Goal: Information Seeking & Learning: Learn about a topic

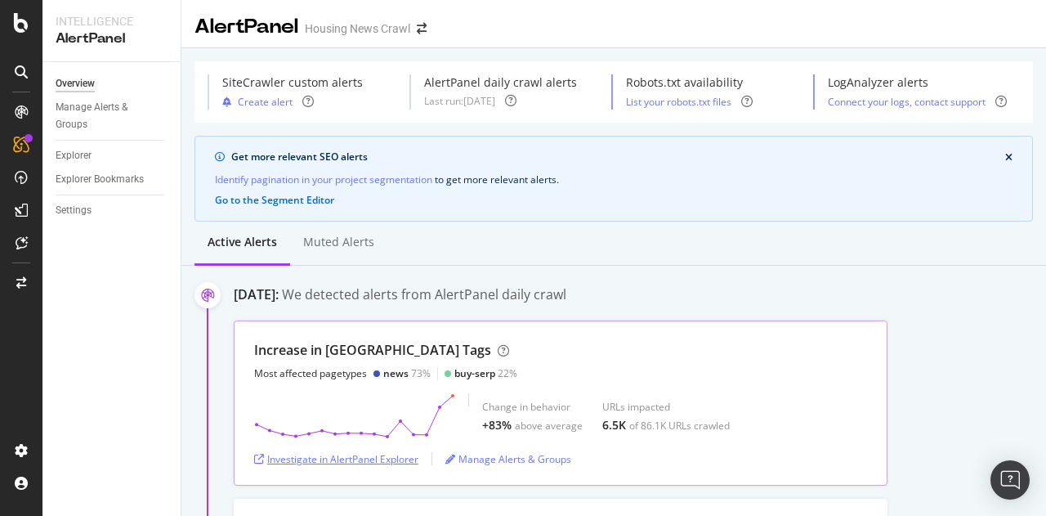
click at [376, 455] on div "Investigate in AlertPanel Explorer" at bounding box center [336, 459] width 164 height 14
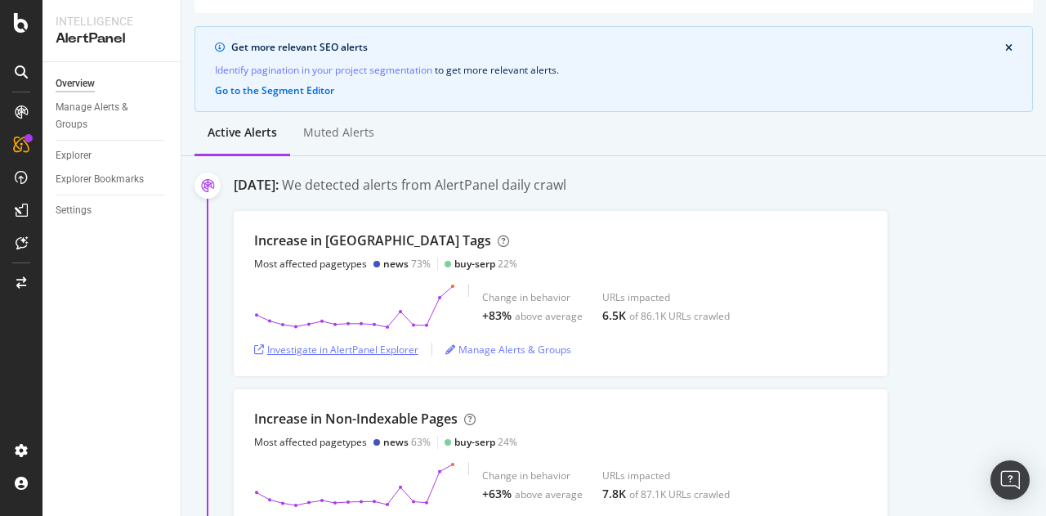
scroll to position [164, 0]
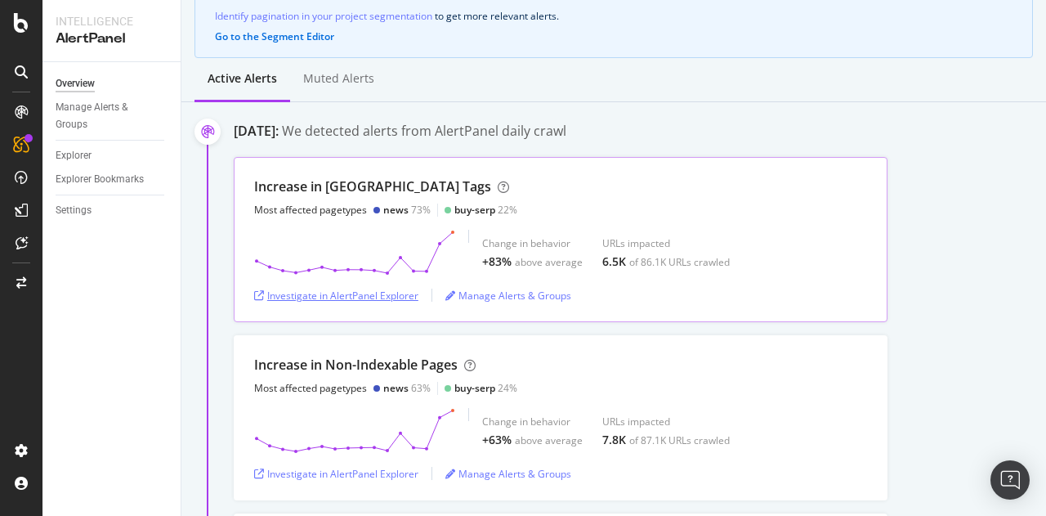
click at [374, 297] on div "Investigate in AlertPanel Explorer" at bounding box center [336, 296] width 164 height 14
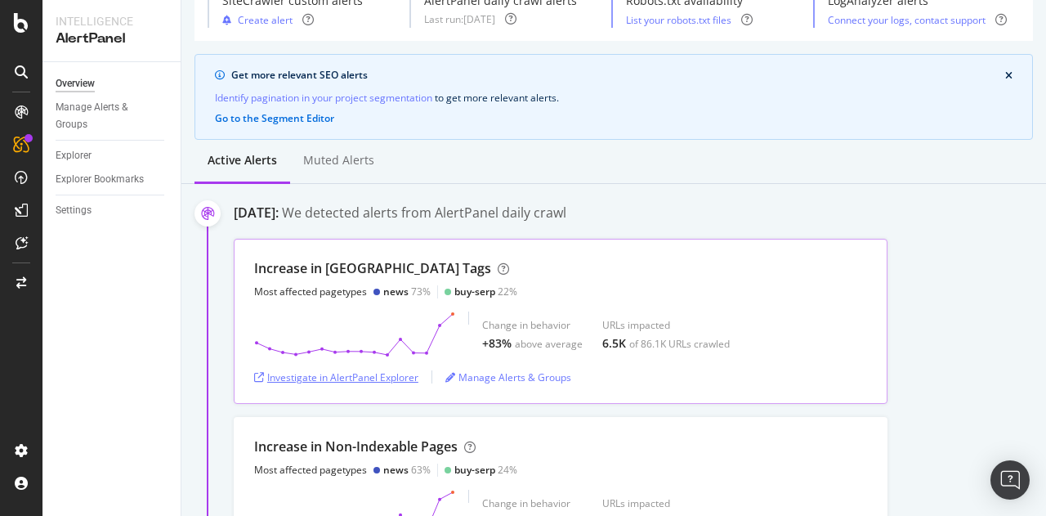
scroll to position [245, 0]
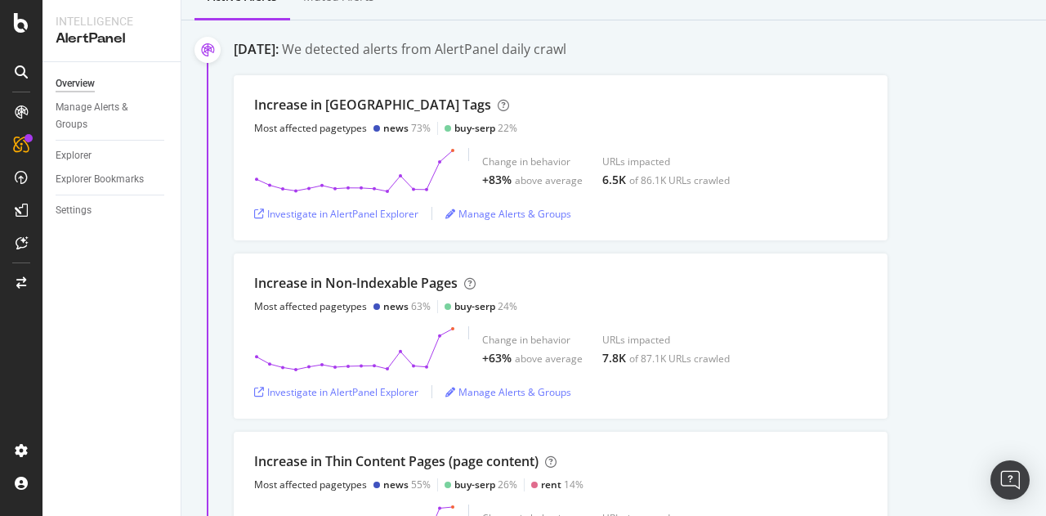
click at [990, 103] on div "Increase in Noindex Tags Most affected pagetypes news 73% buy-serp 22% Change i…" at bounding box center [640, 157] width 813 height 165
click at [371, 385] on div "Investigate in AlertPanel Explorer" at bounding box center [336, 392] width 164 height 14
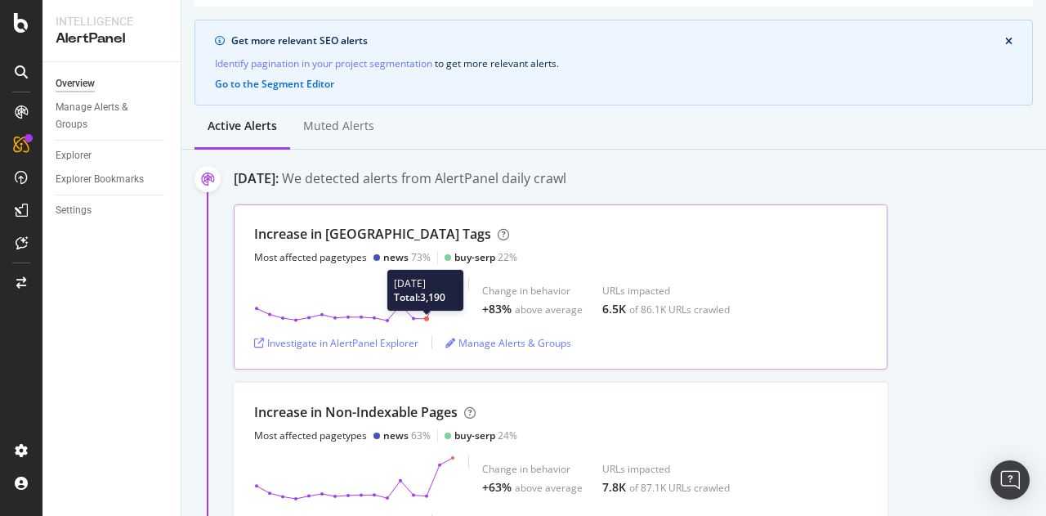
scroll to position [0, 0]
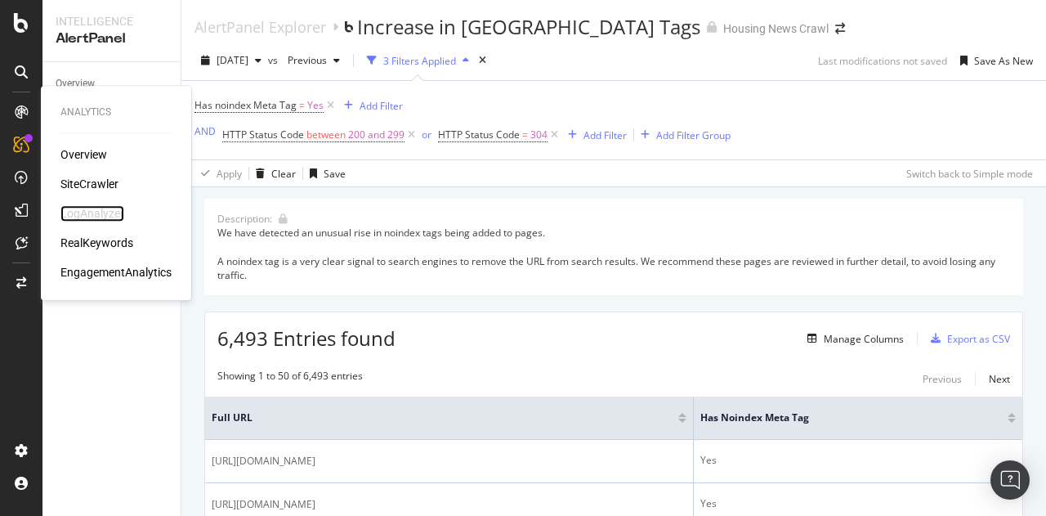
click at [105, 213] on div "LogAnalyzer" at bounding box center [92, 213] width 64 height 16
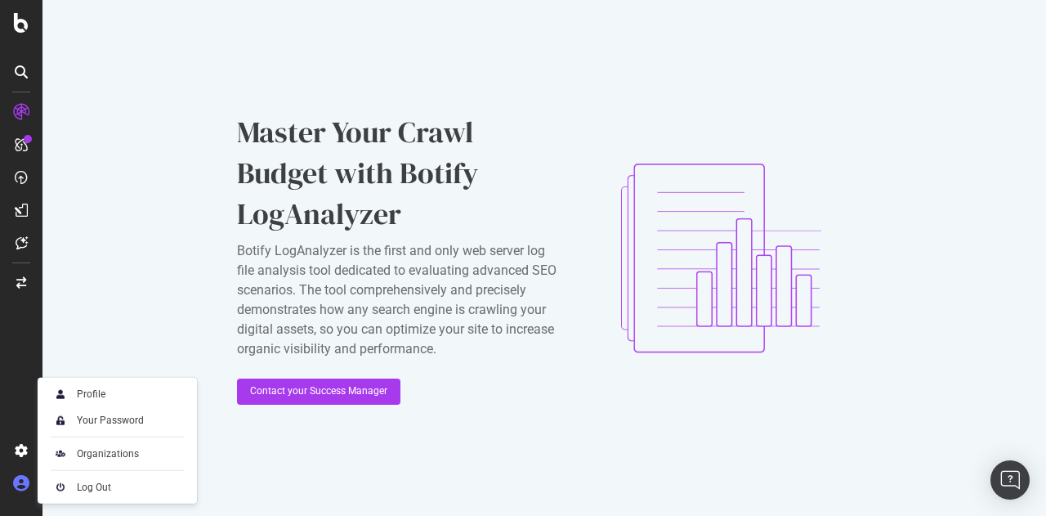
click at [21, 490] on icon at bounding box center [21, 483] width 16 height 16
click at [93, 398] on div "Profile" at bounding box center [91, 394] width 29 height 13
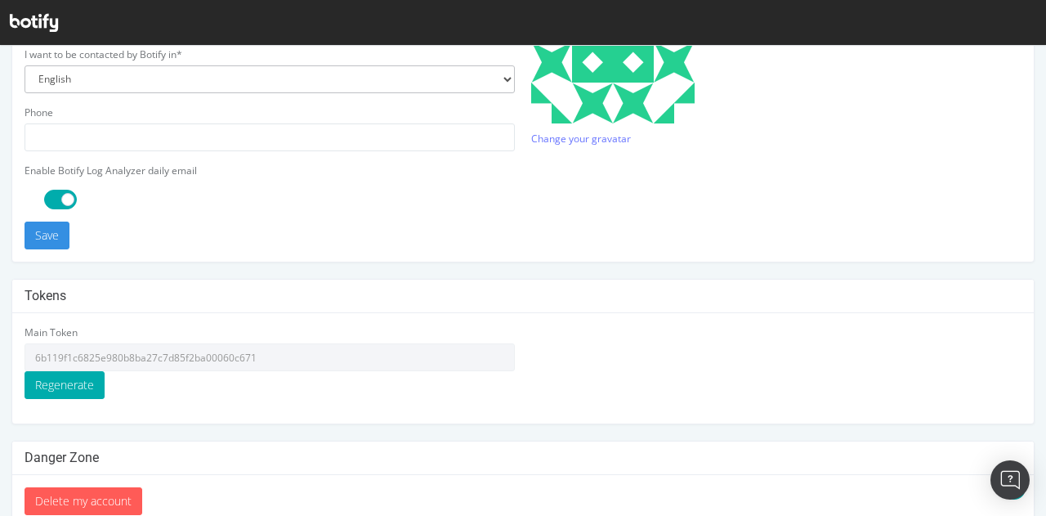
scroll to position [553, 0]
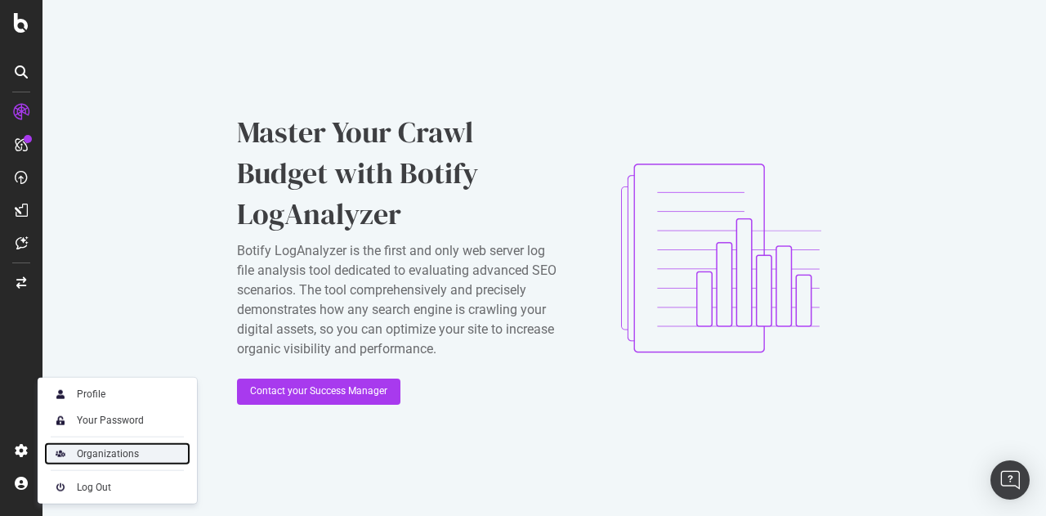
click at [96, 455] on div "Organizations" at bounding box center [108, 453] width 62 height 13
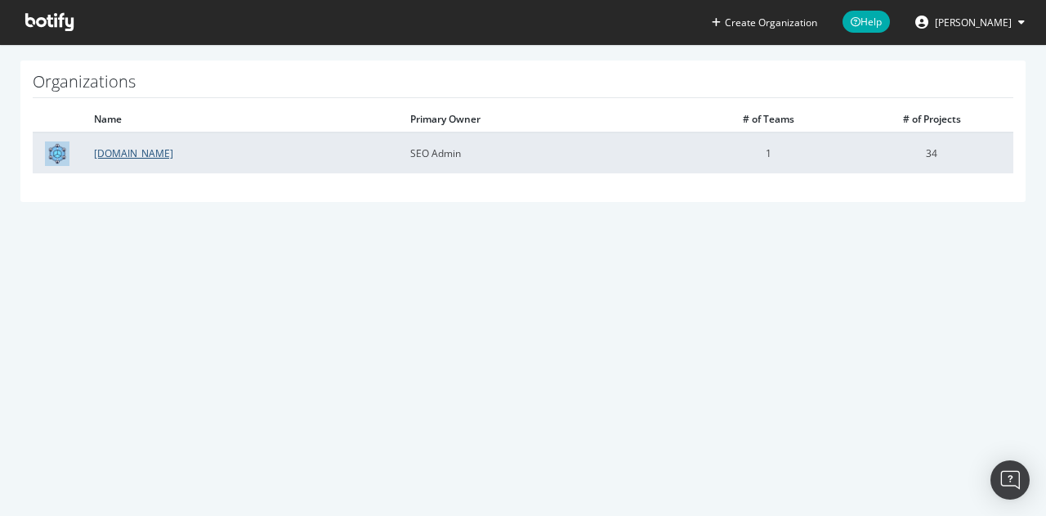
click at [123, 151] on link "Housing.com" at bounding box center [133, 153] width 79 height 14
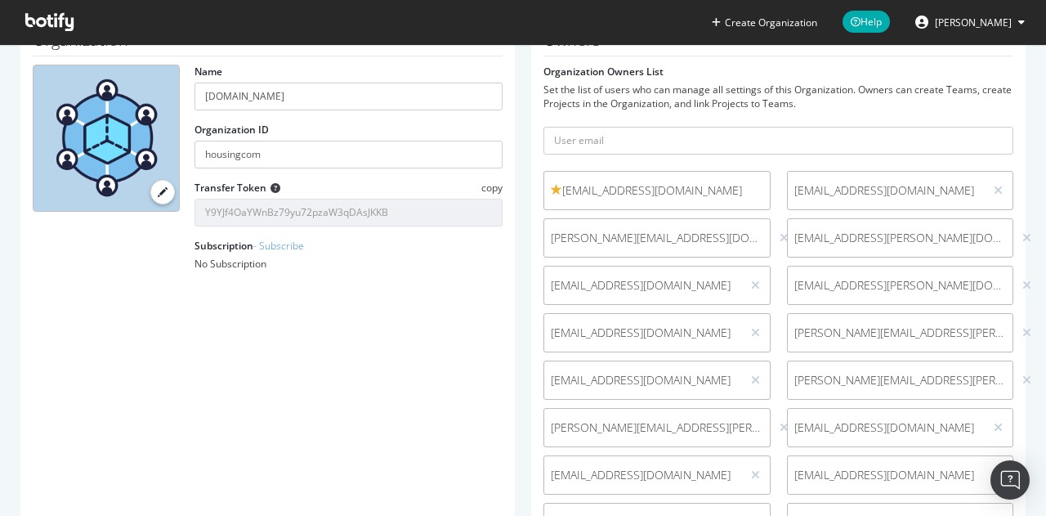
scroll to position [164, 0]
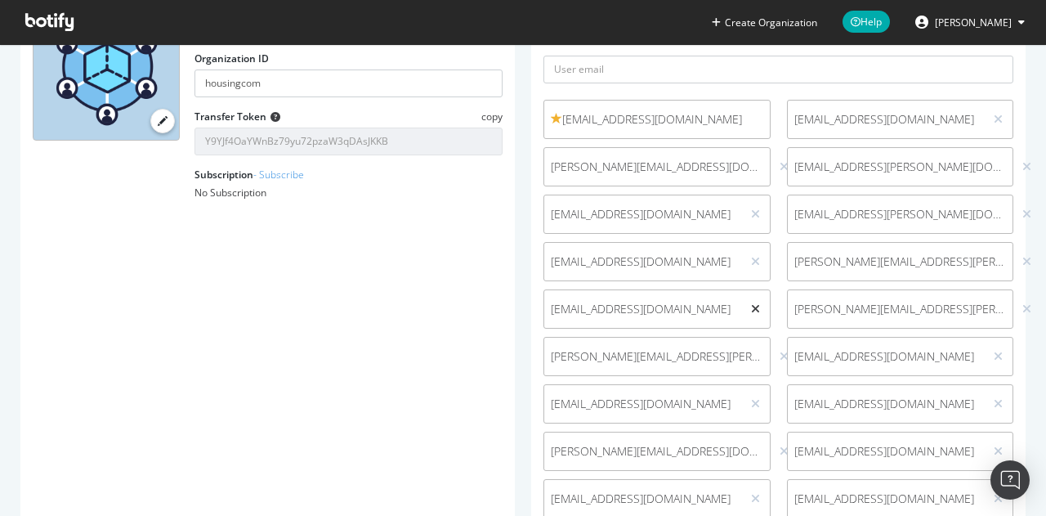
click at [751, 308] on icon at bounding box center [755, 308] width 9 height 11
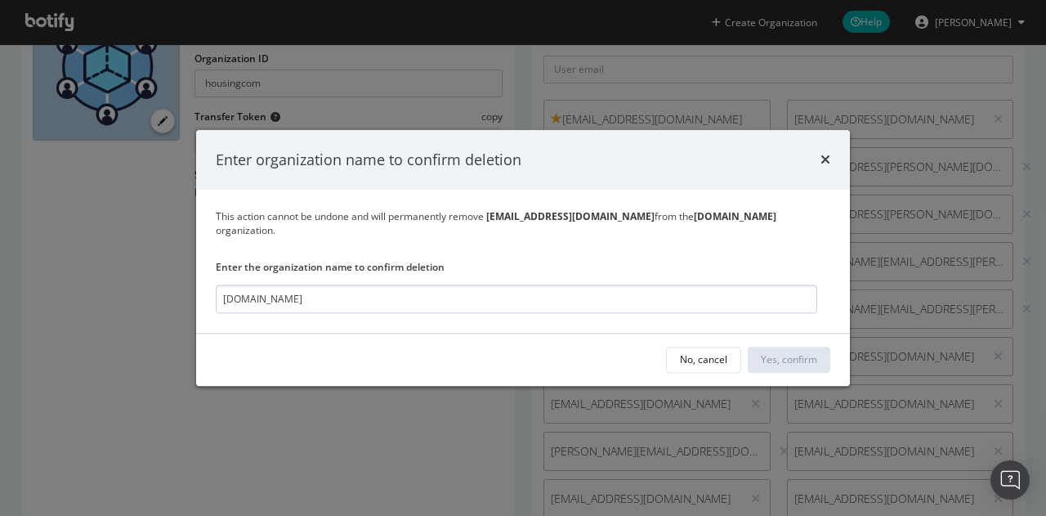
type input "Housing.com"
click at [826, 164] on icon "times" at bounding box center [826, 160] width 10 height 13
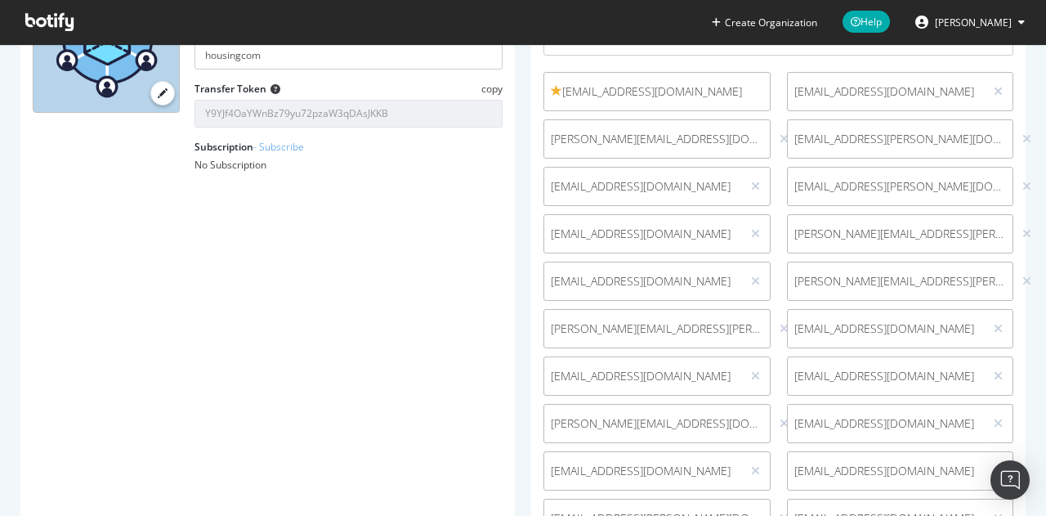
scroll to position [572, 0]
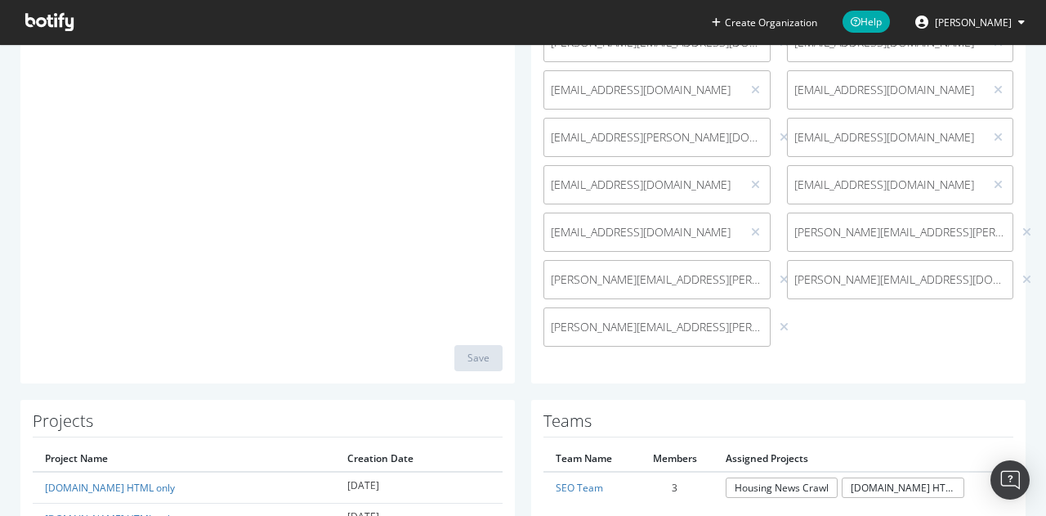
click at [64, 22] on icon at bounding box center [49, 22] width 48 height 18
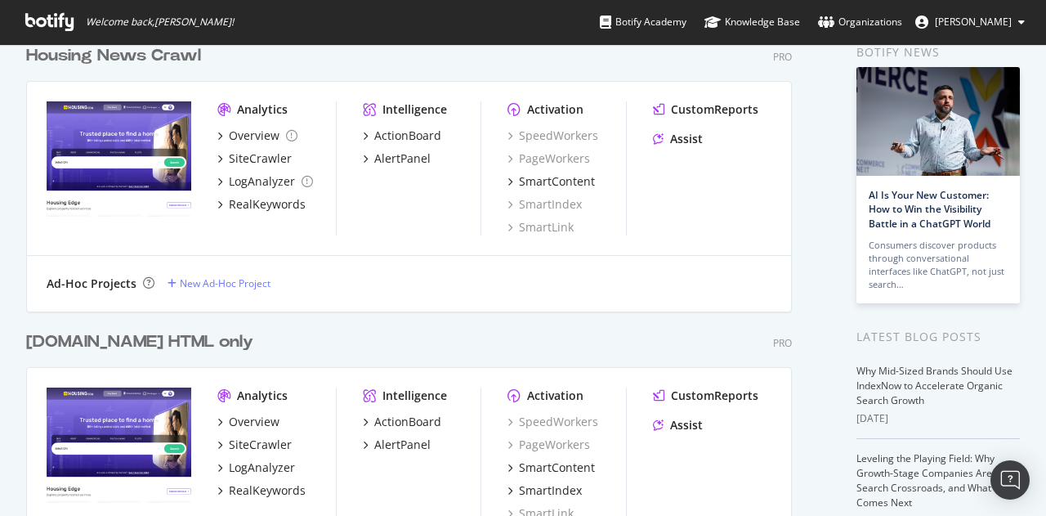
scroll to position [82, 0]
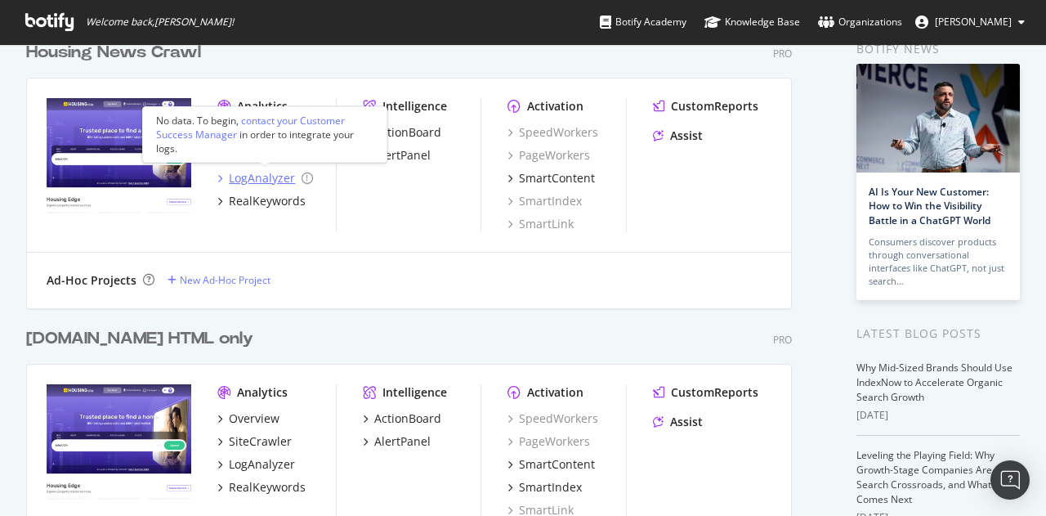
click at [262, 179] on div "LogAnalyzer" at bounding box center [262, 178] width 66 height 16
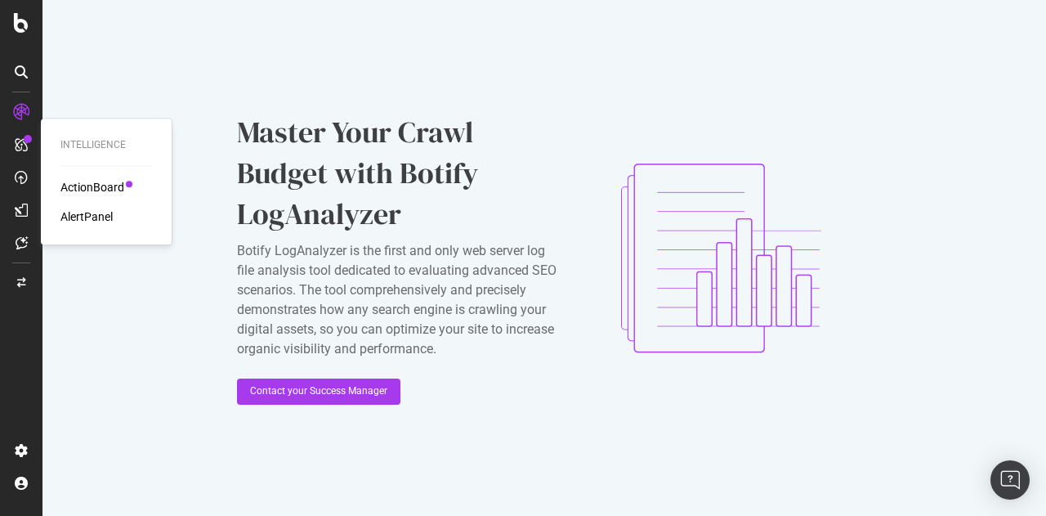
click at [74, 194] on div "ActionBoard" at bounding box center [92, 187] width 64 height 16
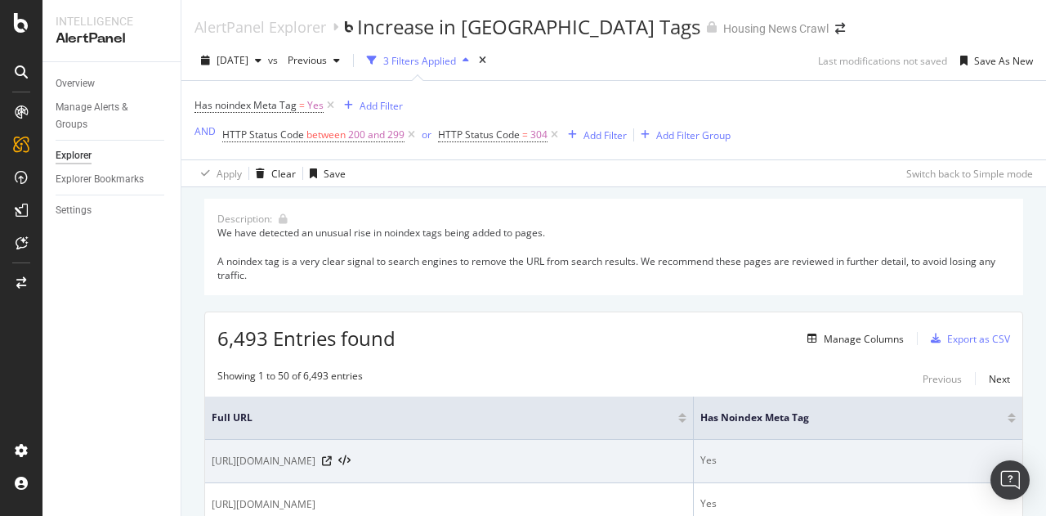
scroll to position [82, 0]
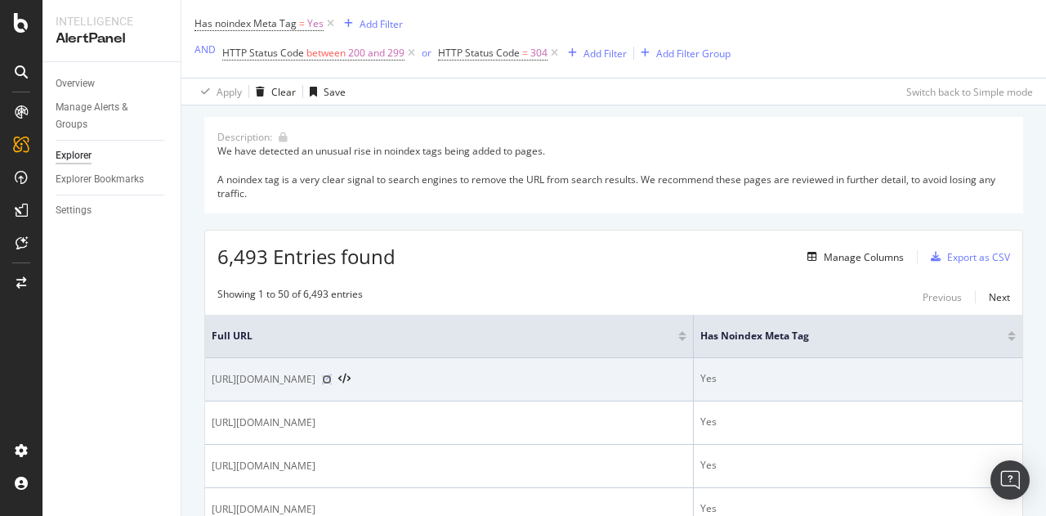
click at [332, 380] on icon at bounding box center [327, 379] width 10 height 10
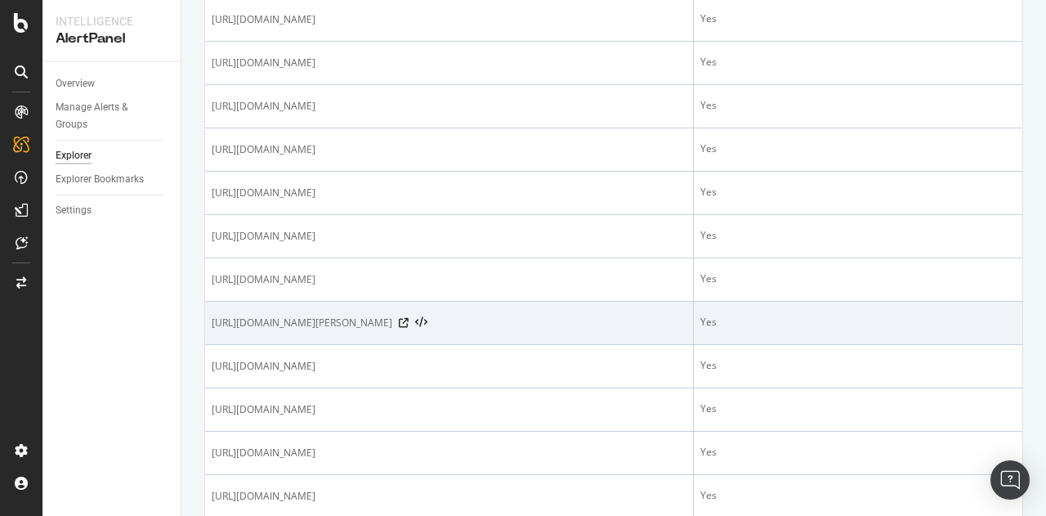
scroll to position [899, 0]
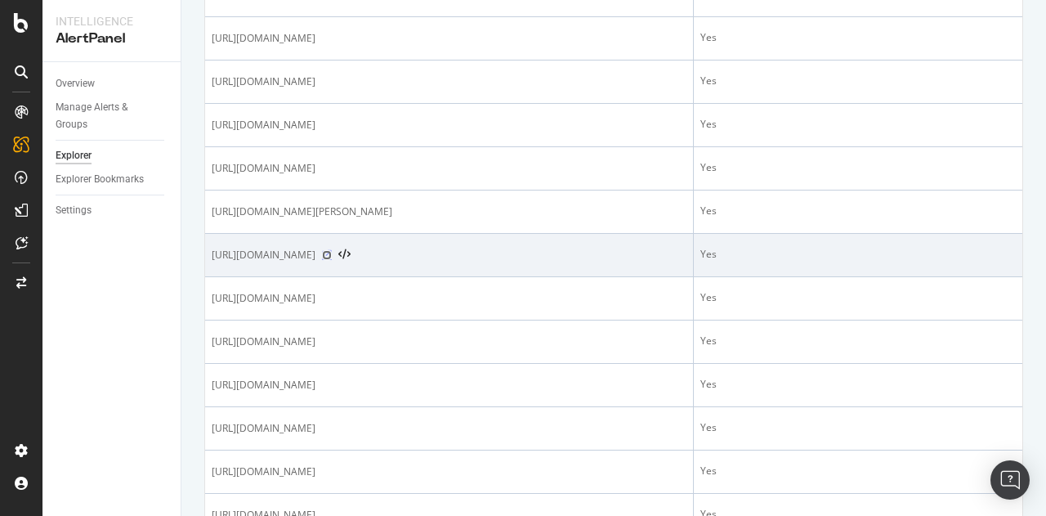
click at [332, 250] on icon at bounding box center [327, 255] width 10 height 10
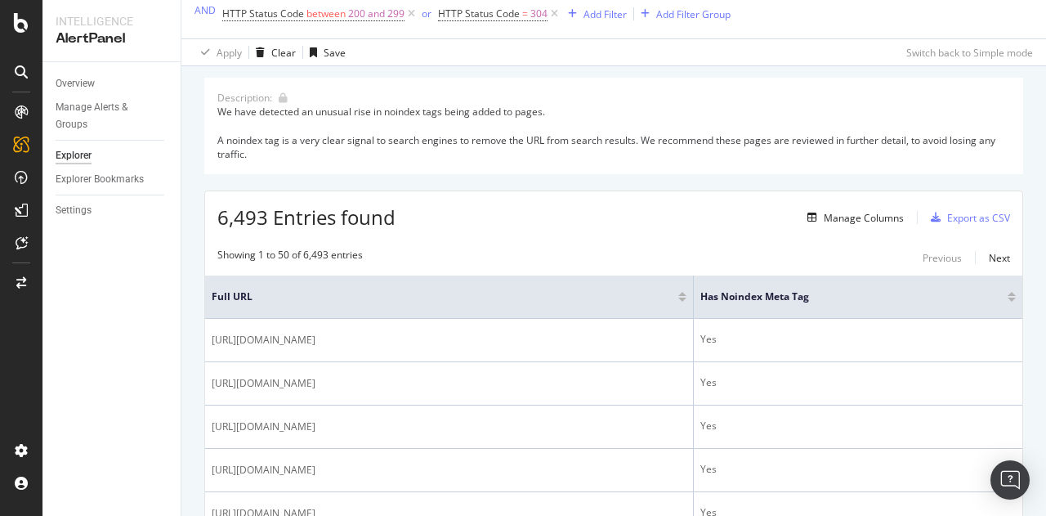
scroll to position [245, 0]
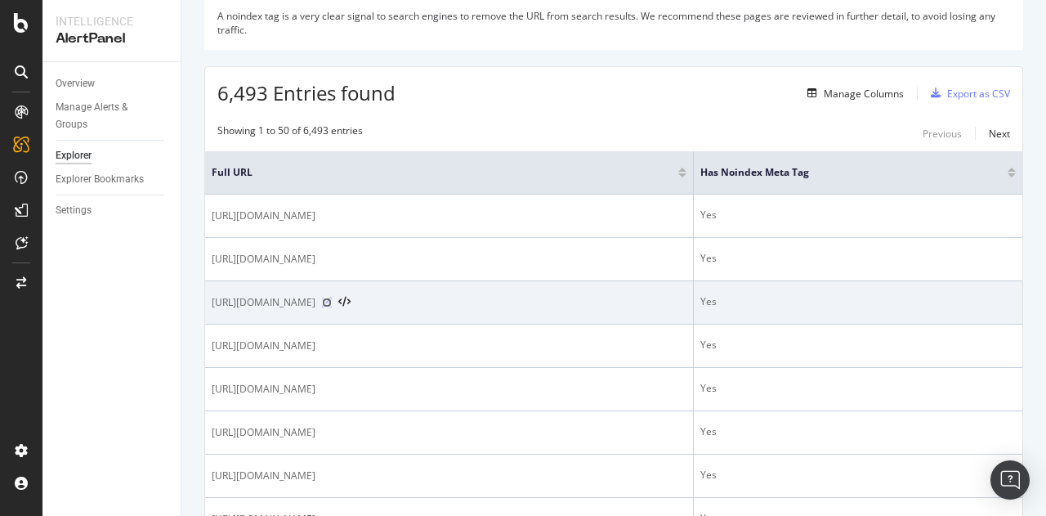
click at [332, 299] on icon at bounding box center [327, 303] width 10 height 10
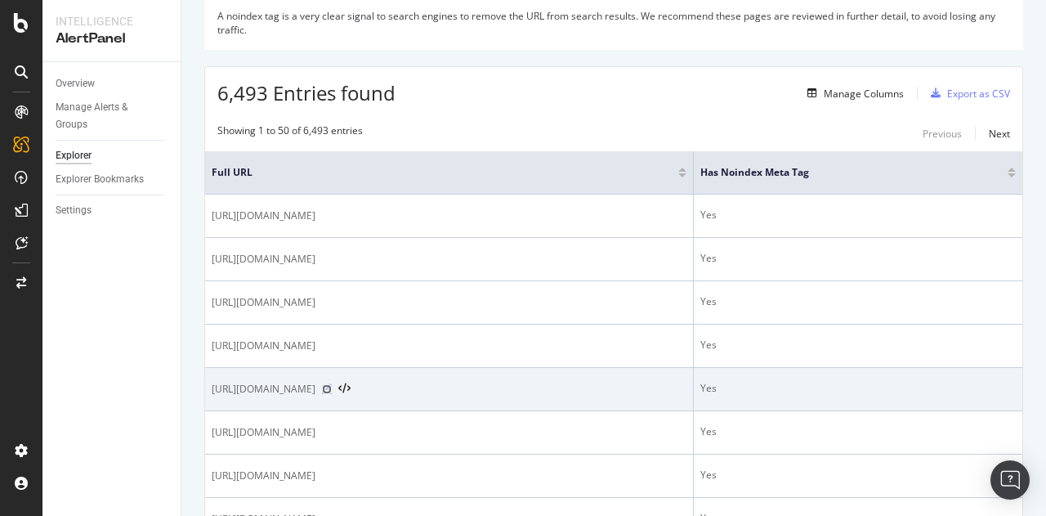
click at [332, 387] on icon at bounding box center [327, 389] width 10 height 10
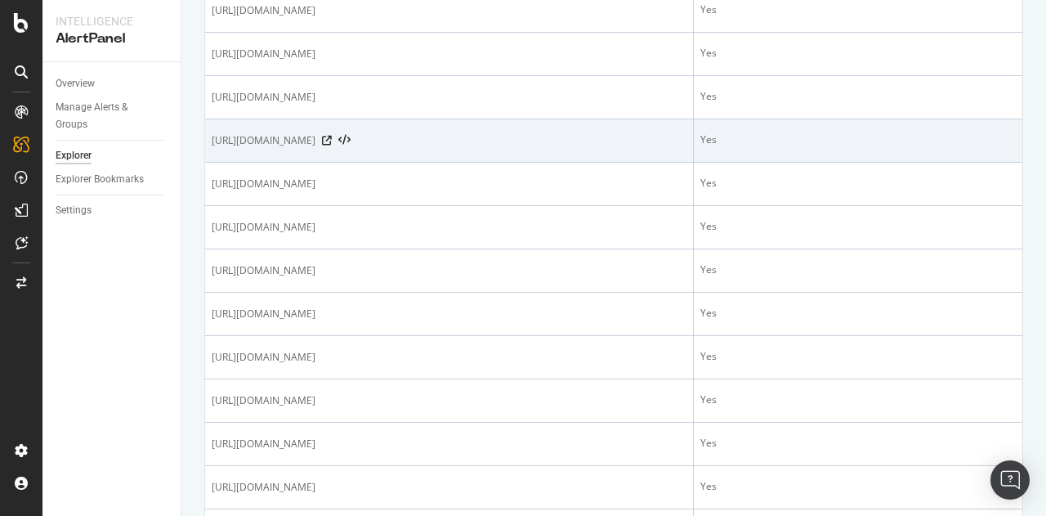
scroll to position [572, 0]
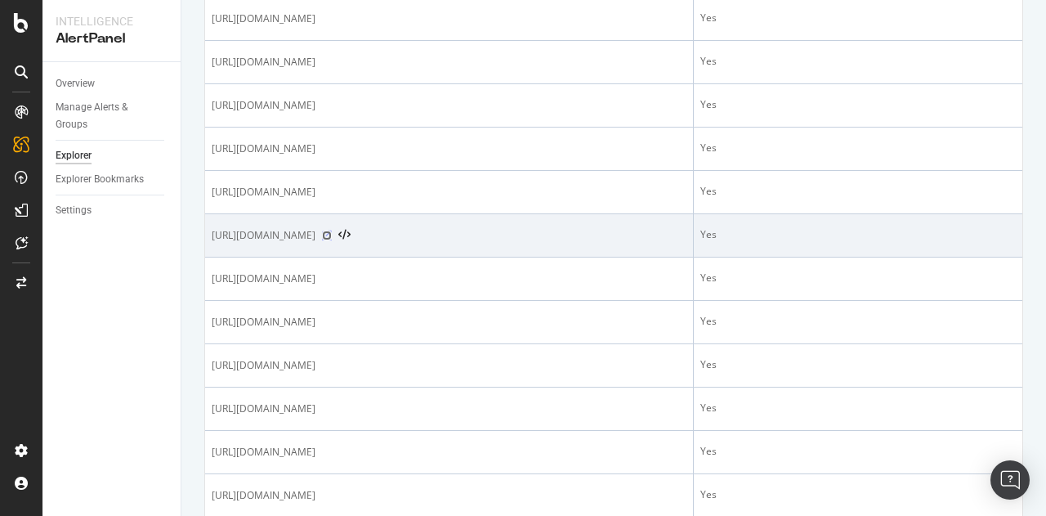
click at [332, 233] on icon at bounding box center [327, 236] width 10 height 10
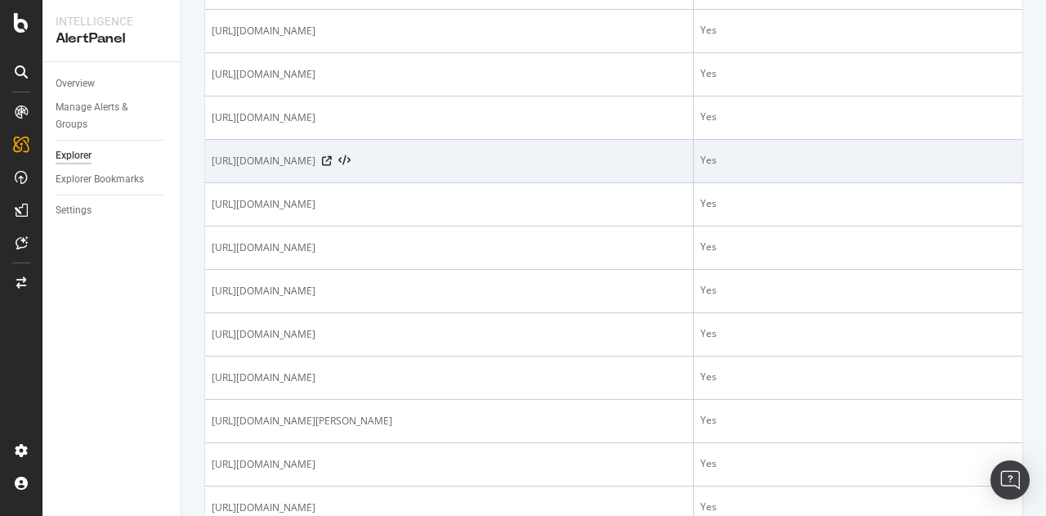
scroll to position [736, 0]
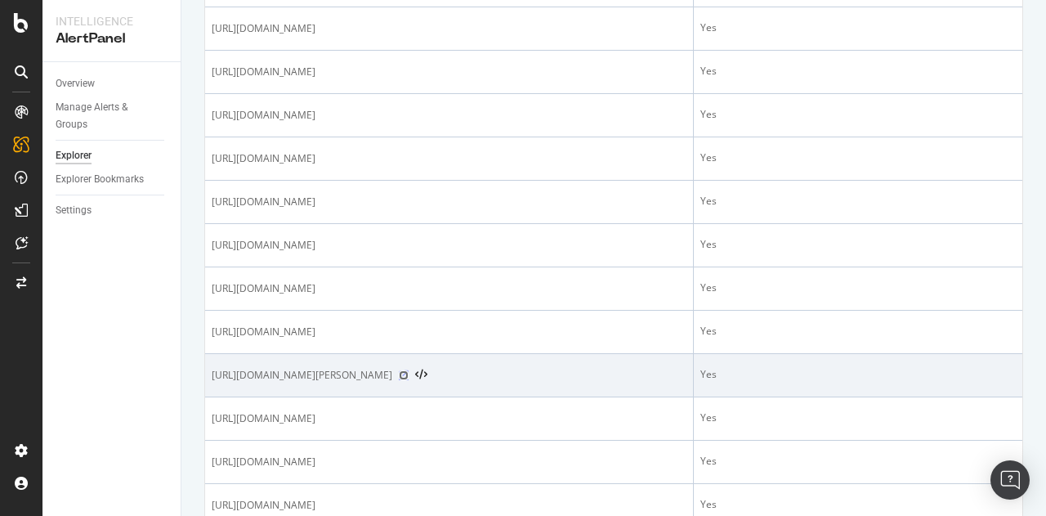
click at [409, 371] on icon at bounding box center [404, 375] width 10 height 10
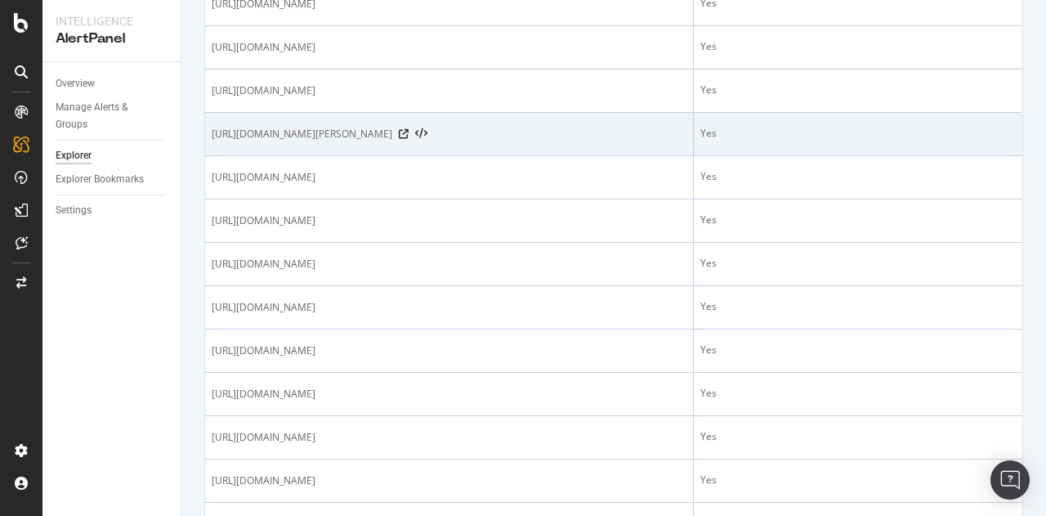
scroll to position [1145, 0]
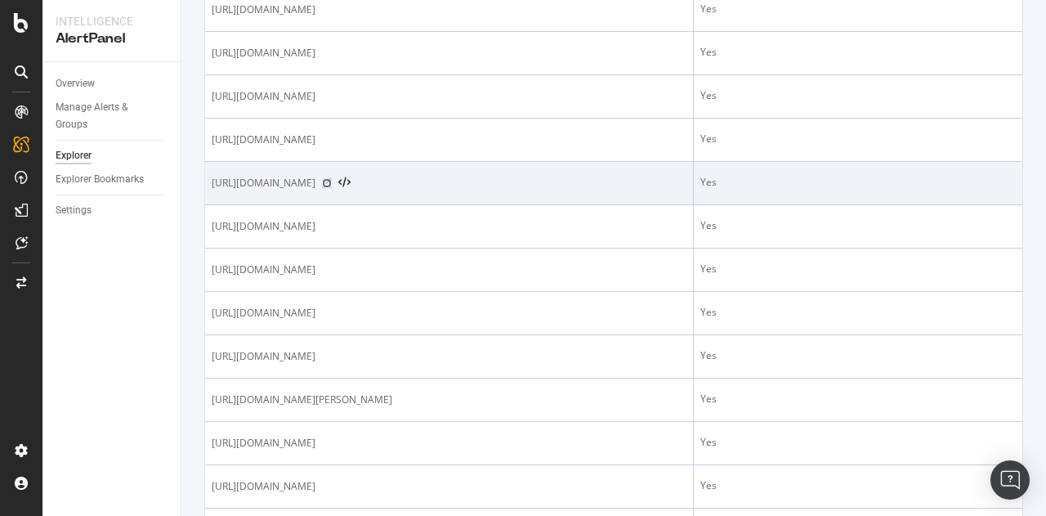
click at [332, 178] on icon at bounding box center [327, 183] width 10 height 10
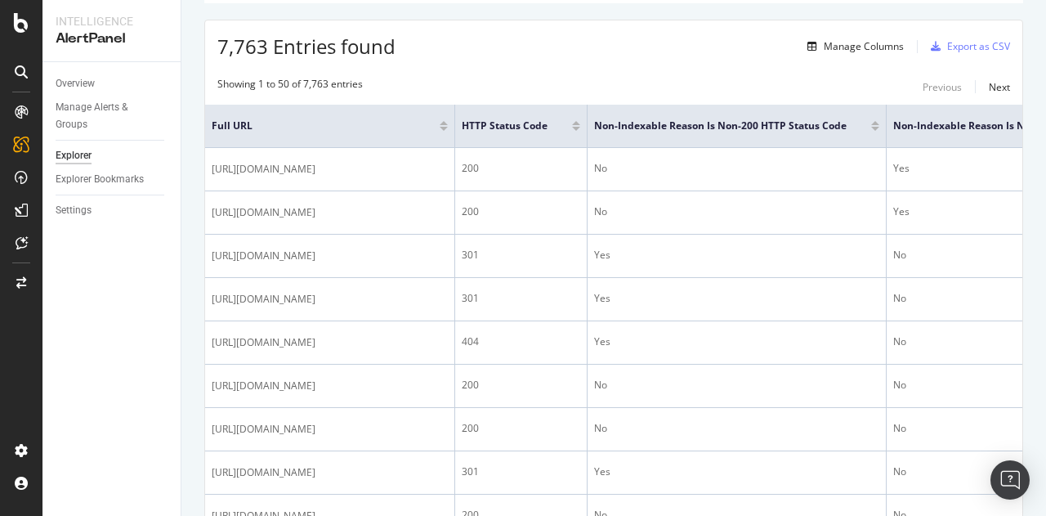
scroll to position [327, 0]
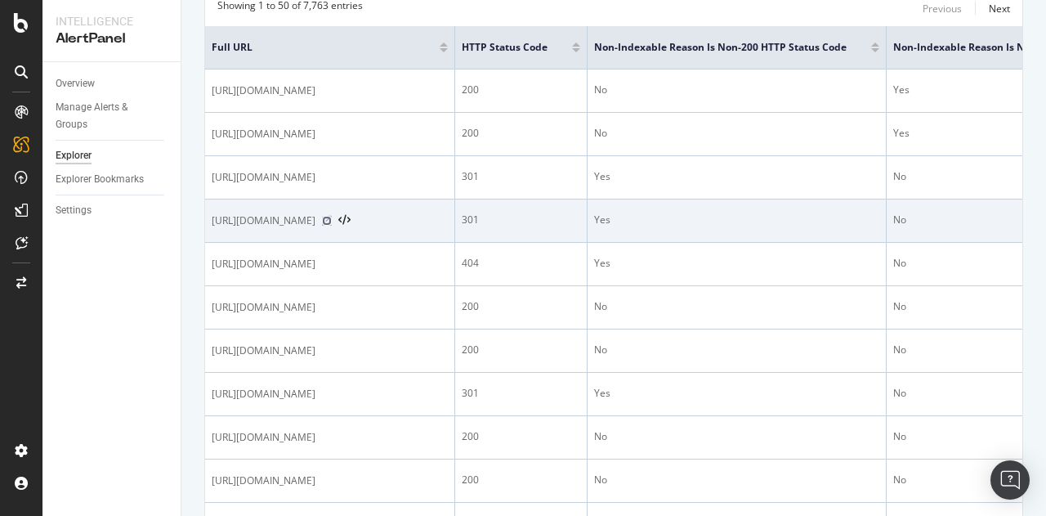
click at [332, 218] on icon at bounding box center [327, 221] width 10 height 10
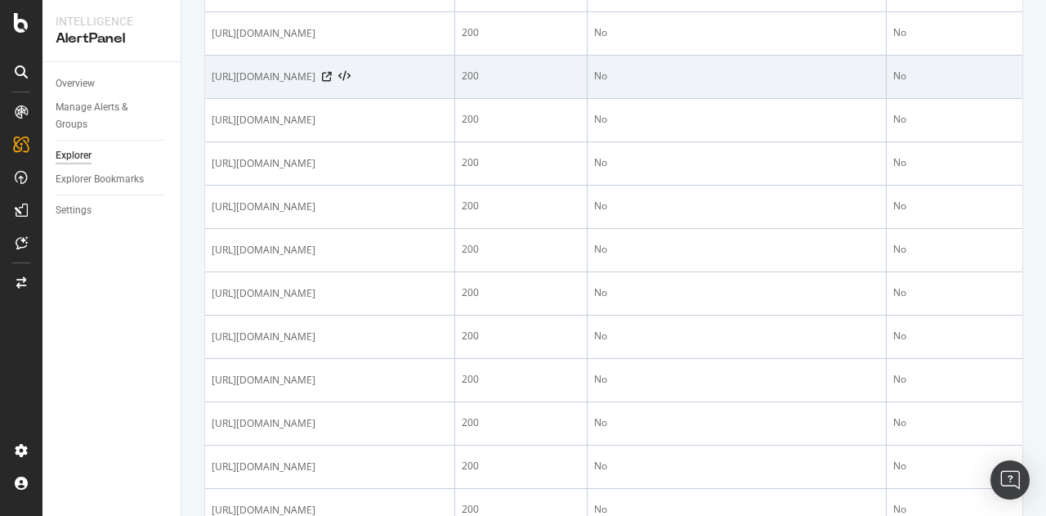
scroll to position [736, 0]
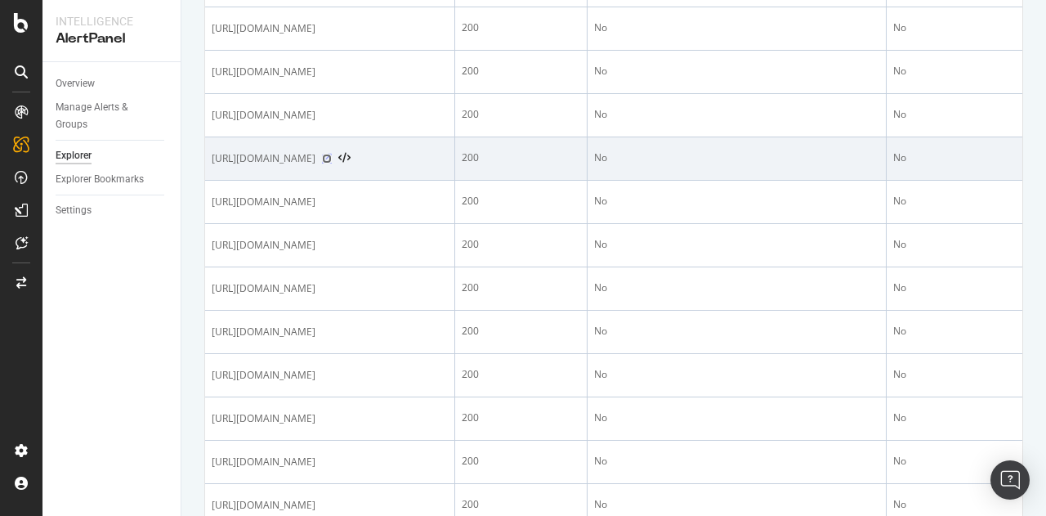
click at [332, 163] on icon at bounding box center [327, 159] width 10 height 10
